Goal: Task Accomplishment & Management: Manage account settings

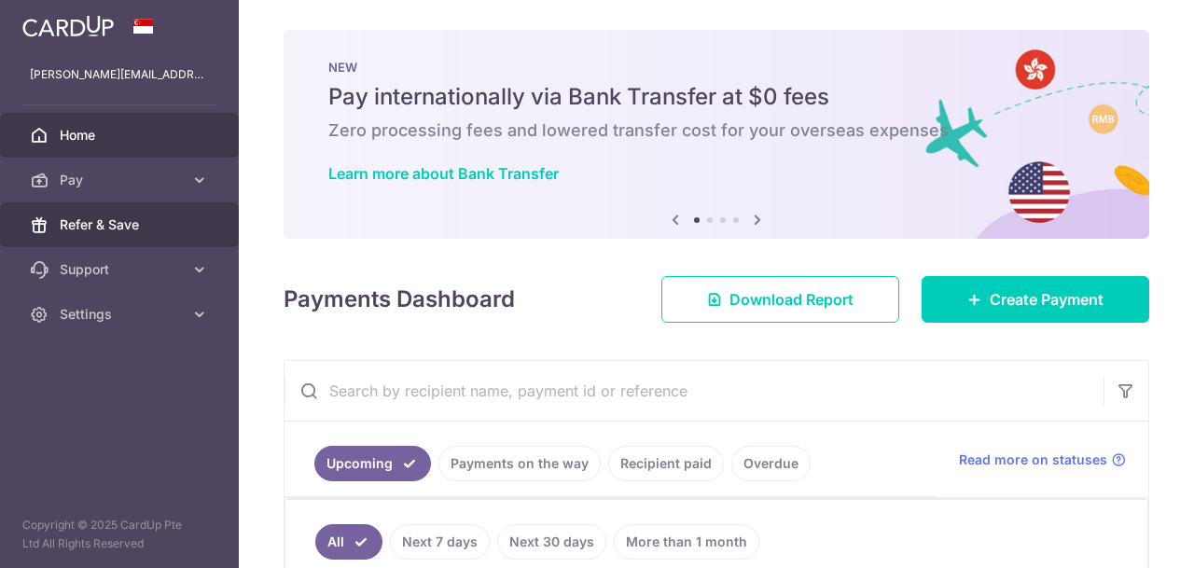
click at [119, 224] on span "Refer & Save" at bounding box center [121, 225] width 123 height 19
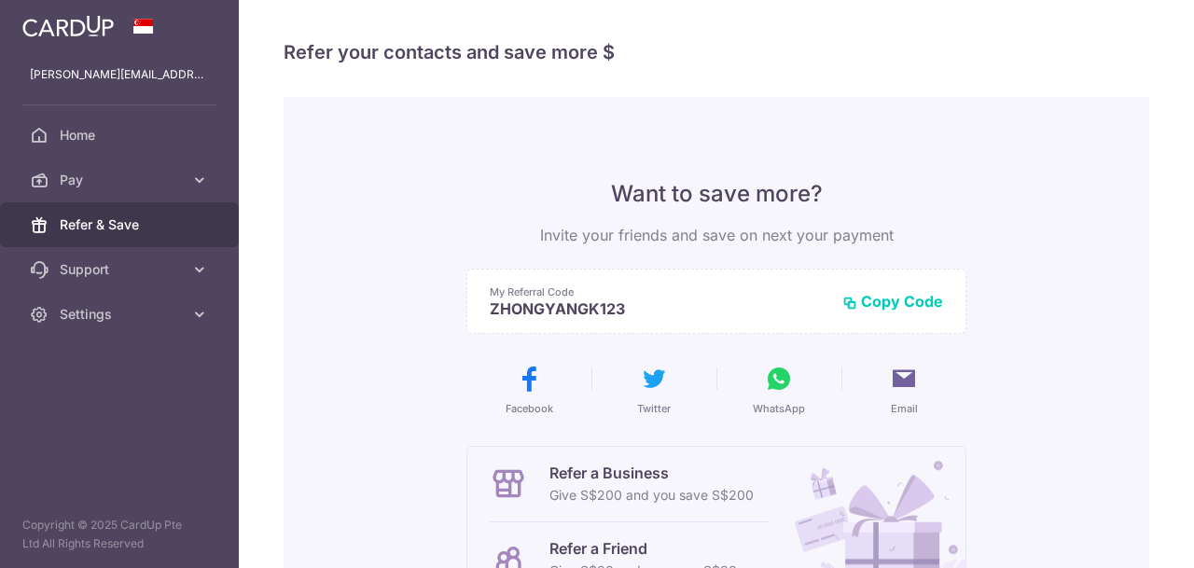
click at [901, 300] on button "Copy Code" at bounding box center [893, 301] width 101 height 19
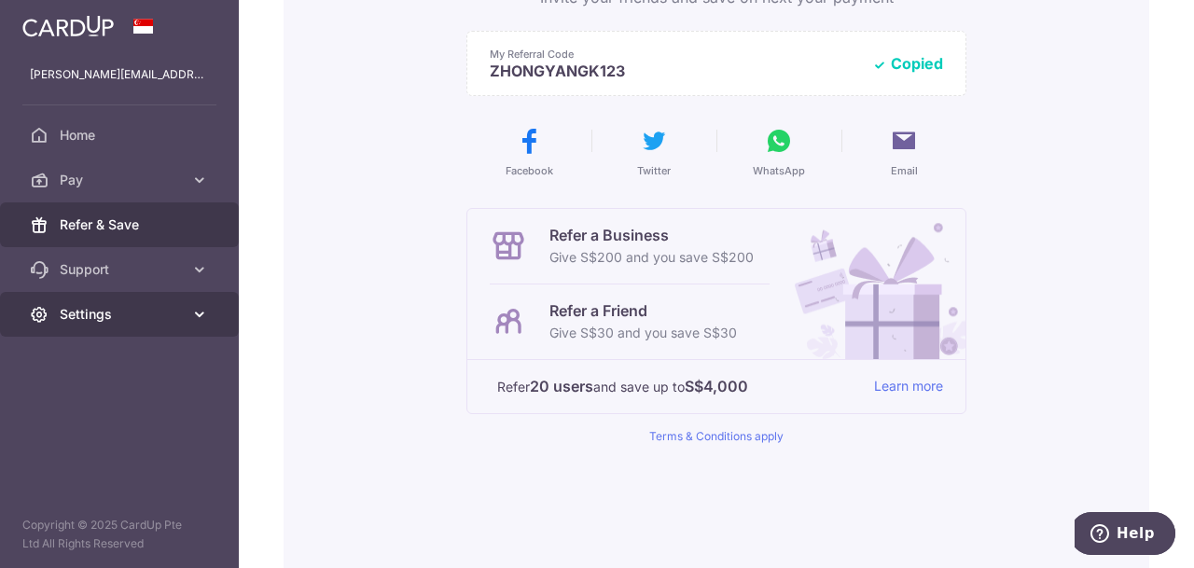
click at [120, 305] on span "Settings" at bounding box center [121, 314] width 123 height 19
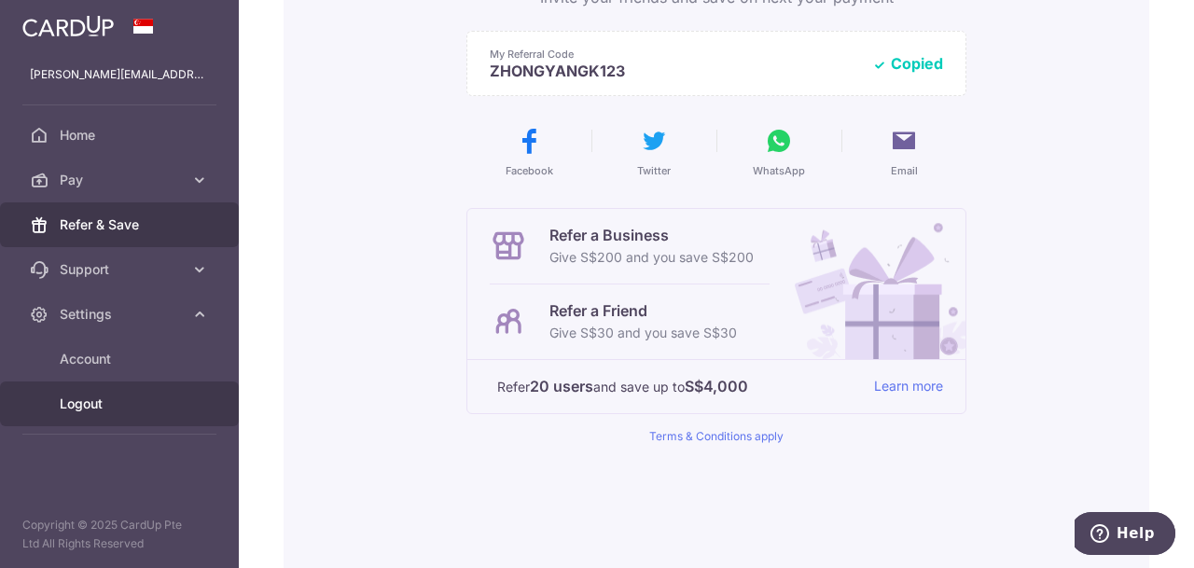
drag, startPoint x: 111, startPoint y: 396, endPoint x: 314, endPoint y: 92, distance: 365.2
click at [110, 396] on span "Logout" at bounding box center [121, 404] width 123 height 19
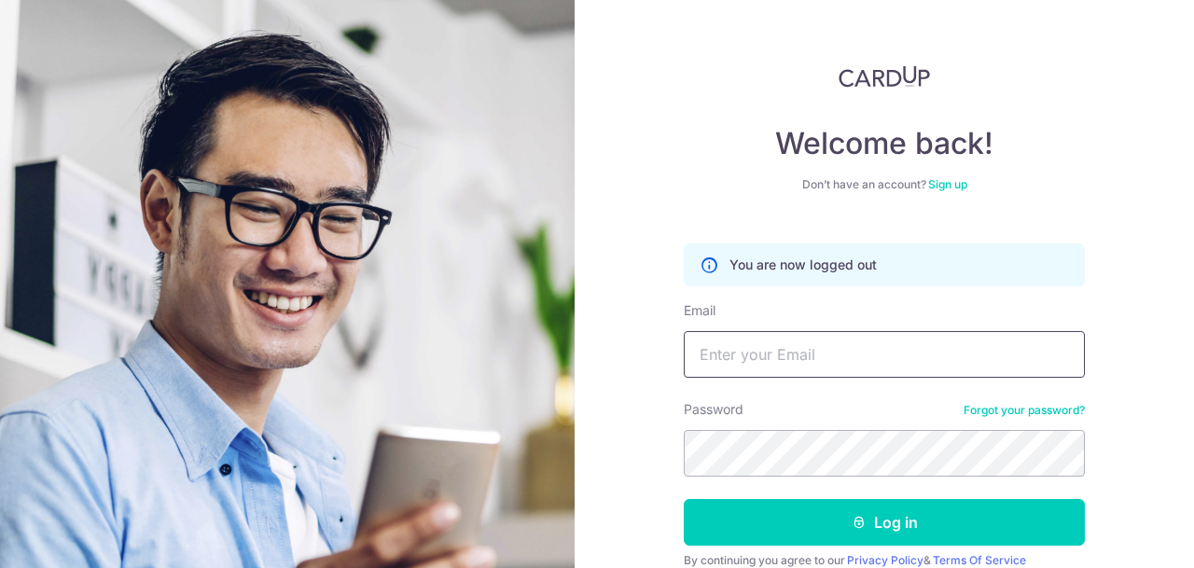
click at [788, 340] on input "Email" at bounding box center [884, 354] width 401 height 47
type input "thomas@newpenghiang.com"
click at [817, 426] on div "Password Forgot your password?" at bounding box center [884, 438] width 401 height 77
click at [839, 483] on form "You are now logged out Email thomas@newpenghiang.com Password Forgot your passw…" at bounding box center [884, 429] width 401 height 398
click at [684, 499] on button "Log in" at bounding box center [884, 522] width 401 height 47
